Goal: Information Seeking & Learning: Check status

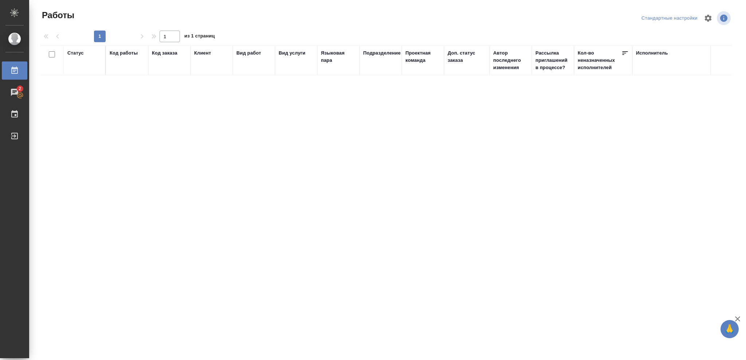
drag, startPoint x: 75, startPoint y: 53, endPoint x: 76, endPoint y: 60, distance: 6.7
click at [75, 54] on div "Статус" at bounding box center [75, 53] width 16 height 7
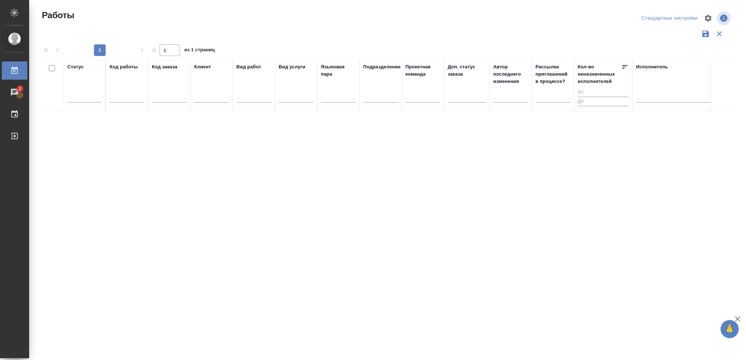
click at [78, 69] on div "Статус" at bounding box center [75, 66] width 16 height 7
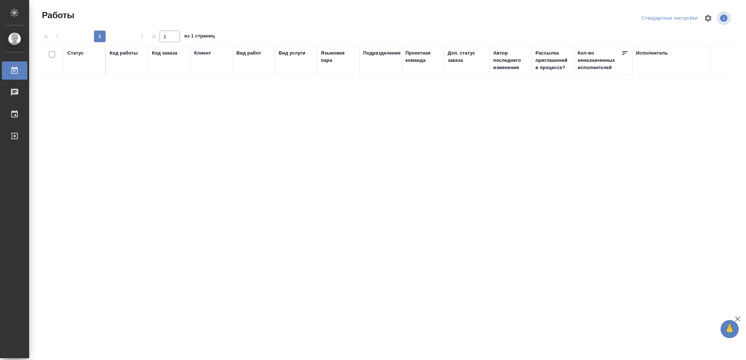
click at [74, 53] on div "Статус" at bounding box center [75, 53] width 16 height 7
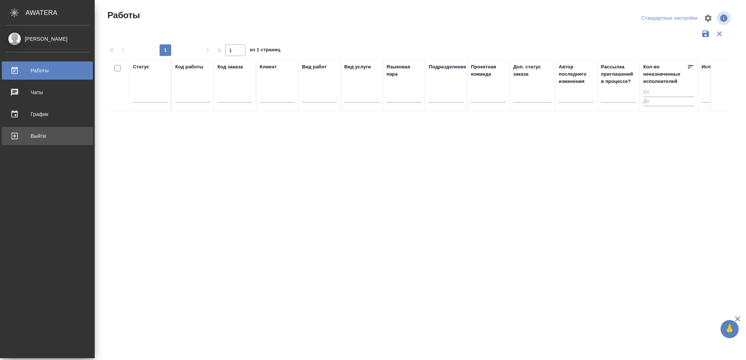
click at [31, 137] on div "Выйти" at bounding box center [47, 136] width 84 height 11
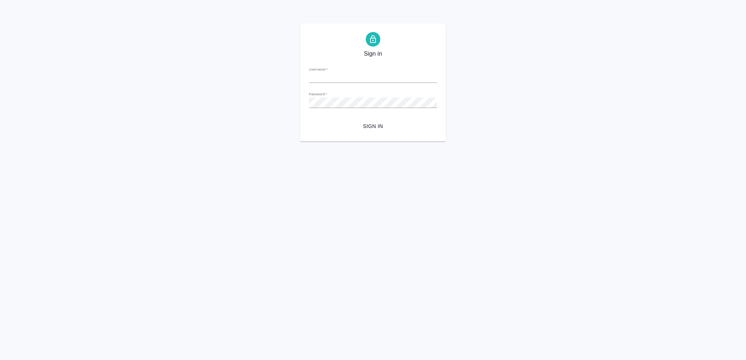
type input "o.vasileva@awatera.com"
click at [377, 126] on span "Sign in" at bounding box center [373, 126] width 117 height 9
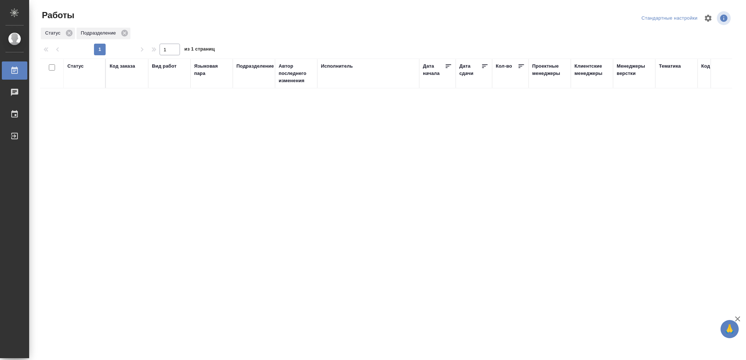
click at [78, 67] on div "Статус" at bounding box center [75, 66] width 16 height 7
click at [83, 82] on icon at bounding box center [80, 84] width 5 height 5
drag, startPoint x: 249, startPoint y: 82, endPoint x: 317, endPoint y: 90, distance: 67.9
click at [250, 82] on icon at bounding box center [250, 83] width 5 height 5
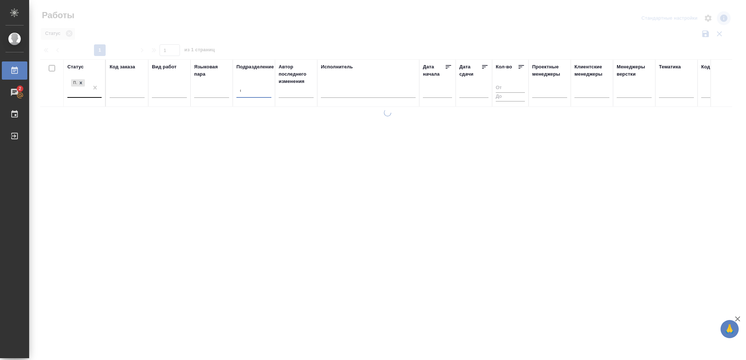
type input "dt"
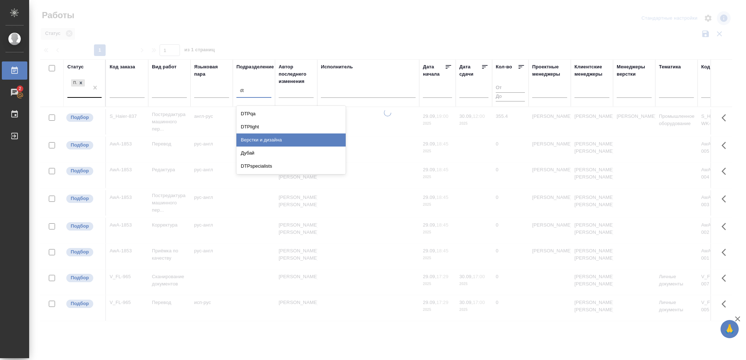
click at [266, 140] on div "Верстки и дизайна" at bounding box center [290, 140] width 109 height 13
